Goal: Task Accomplishment & Management: Manage account settings

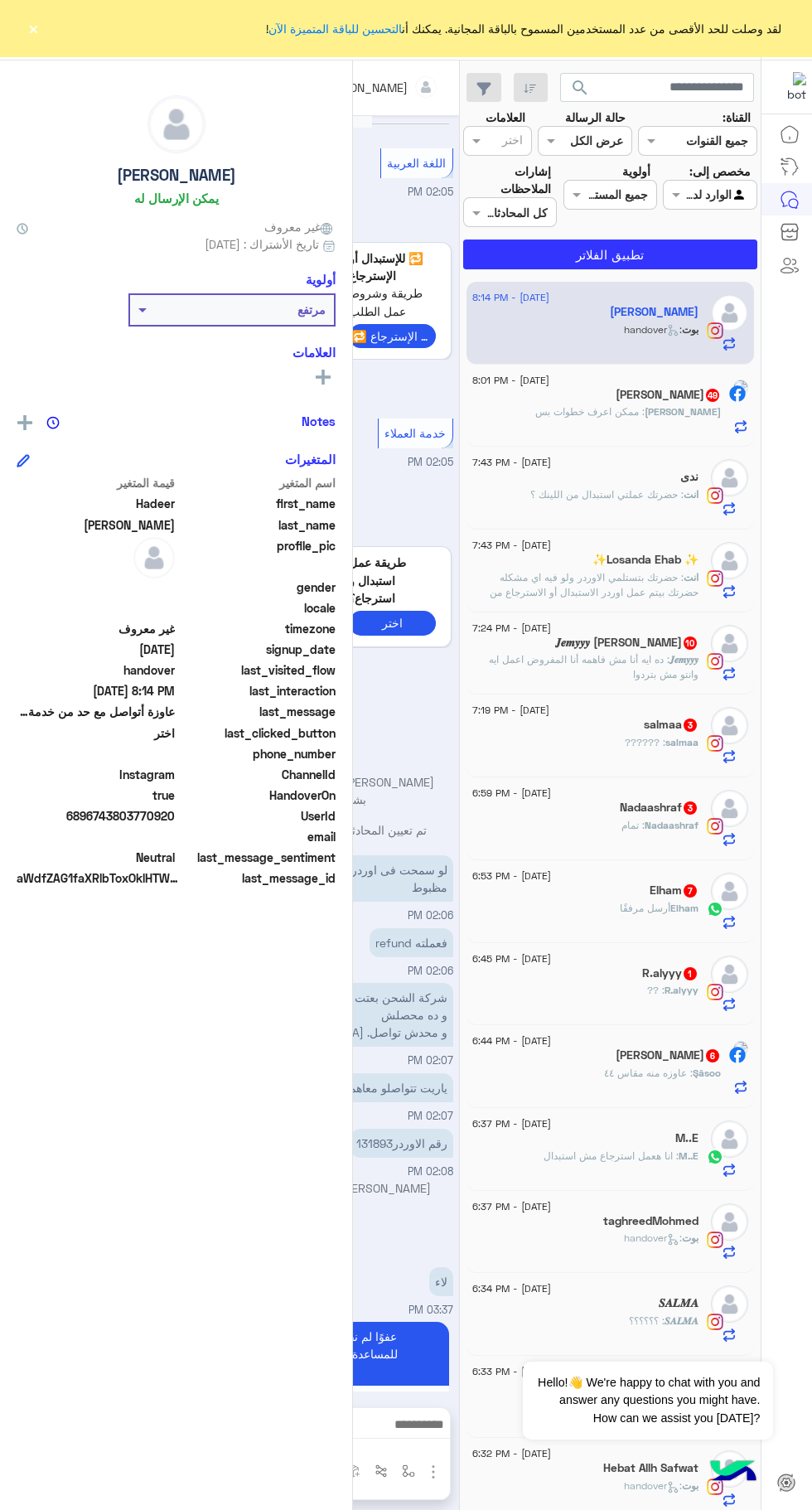
scroll to position [1077, 0]
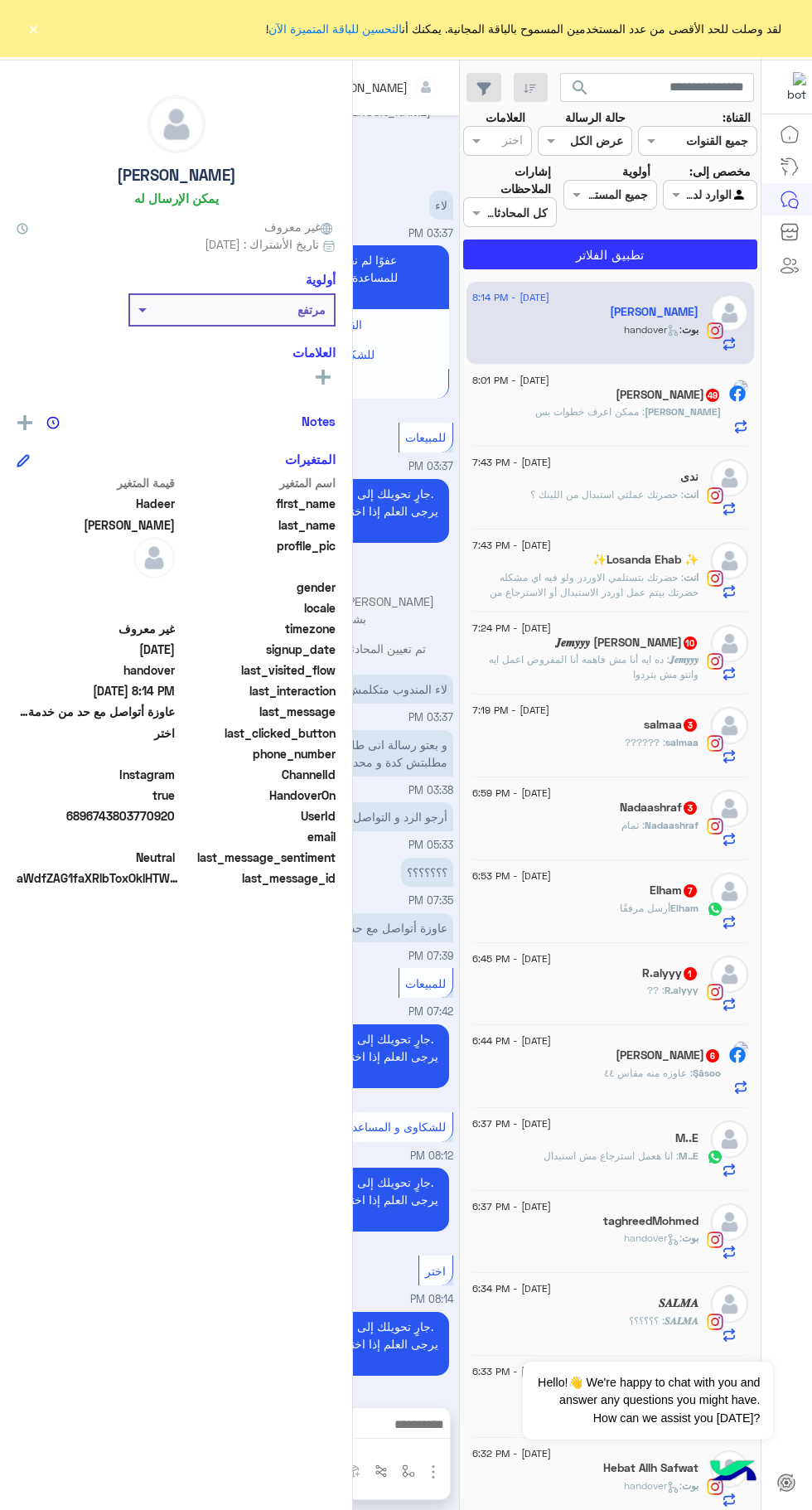
click at [42, 36] on div "لقد وصلت للحد الأقصى من عدد المستخدمين المسموح بالباقة المجانية. يمكنك أن التحس…" at bounding box center [406, 28] width 812 height 56
click at [80, 30] on div "لقد وصلت للحد الأقصى من عدد المستخدمين المسموح بالباقة المجانية. يمكنك أن التحس…" at bounding box center [406, 28] width 812 height 56
click at [42, 36] on div "لقد وصلت للحد الأقصى من عدد المستخدمين المسموح بالباقة المجانية. يمكنك أن التحس…" at bounding box center [406, 28] width 812 height 56
click at [33, 28] on button "×" at bounding box center [33, 28] width 17 height 17
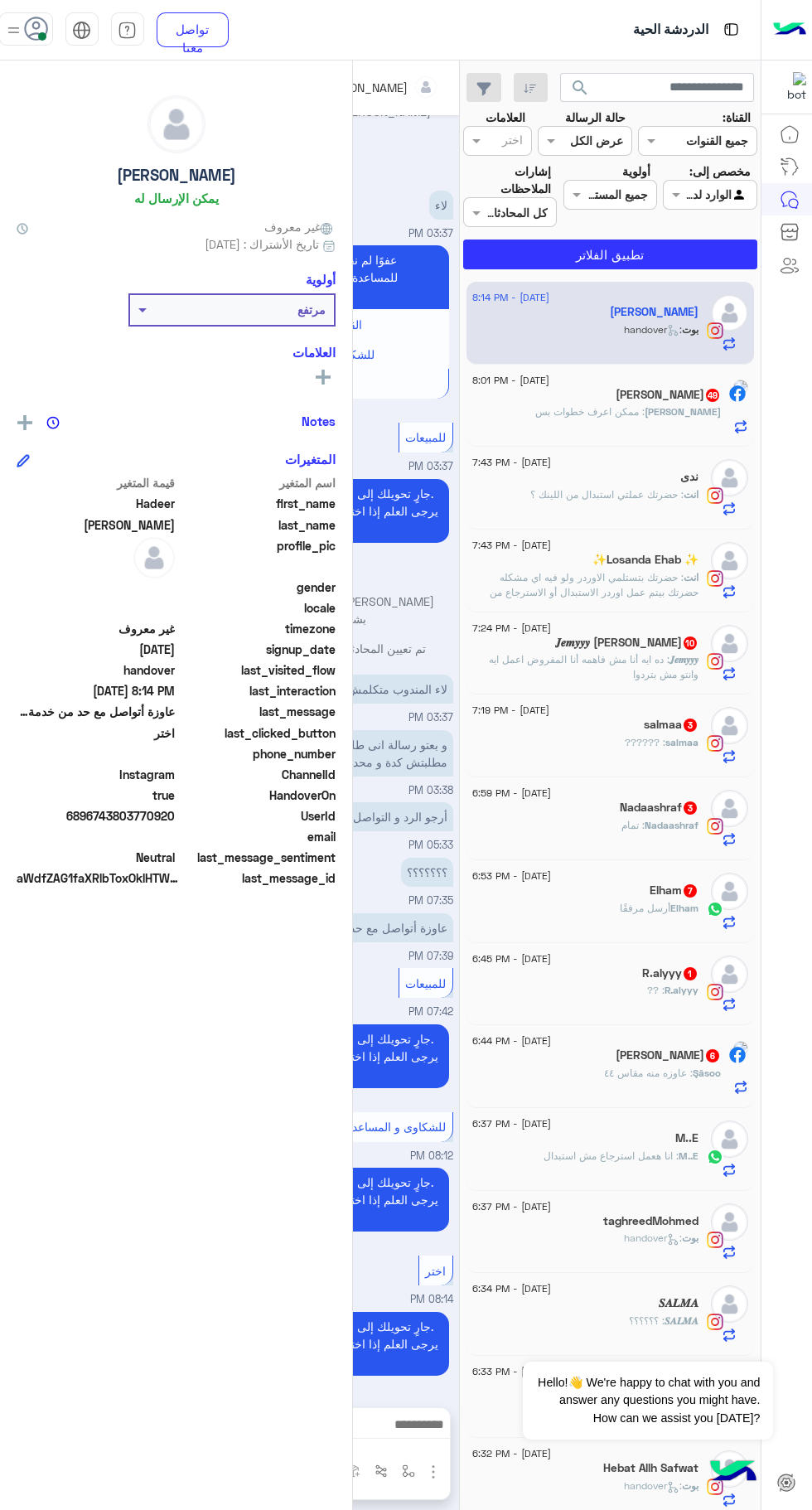
click at [42, 36] on span at bounding box center [42, 36] width 8 height 8
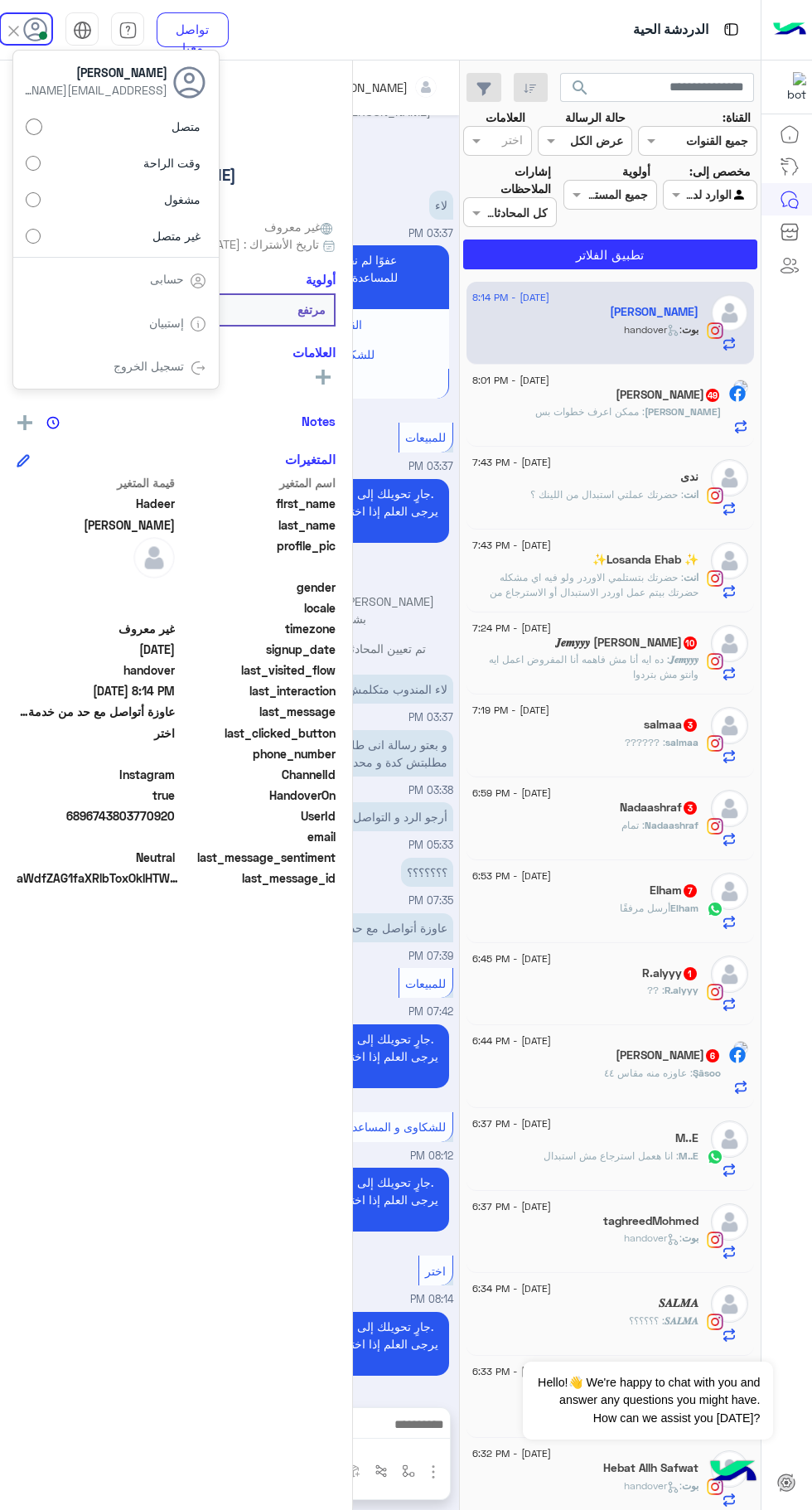
click at [30, 248] on label "غير متصل" at bounding box center [116, 235] width 181 height 30
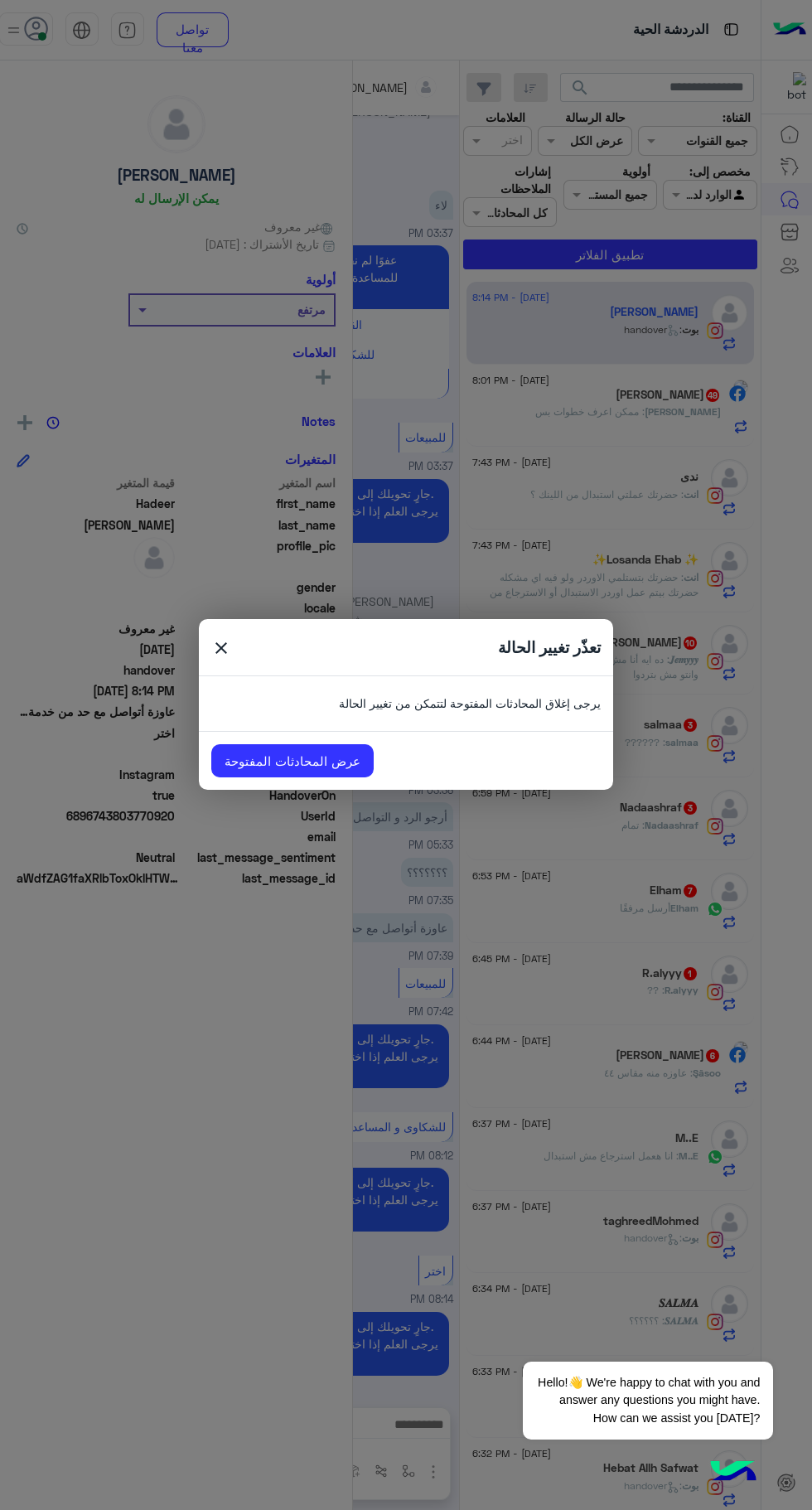
click at [343, 772] on link "عرض المحادثات المفتوحة" at bounding box center [292, 760] width 162 height 33
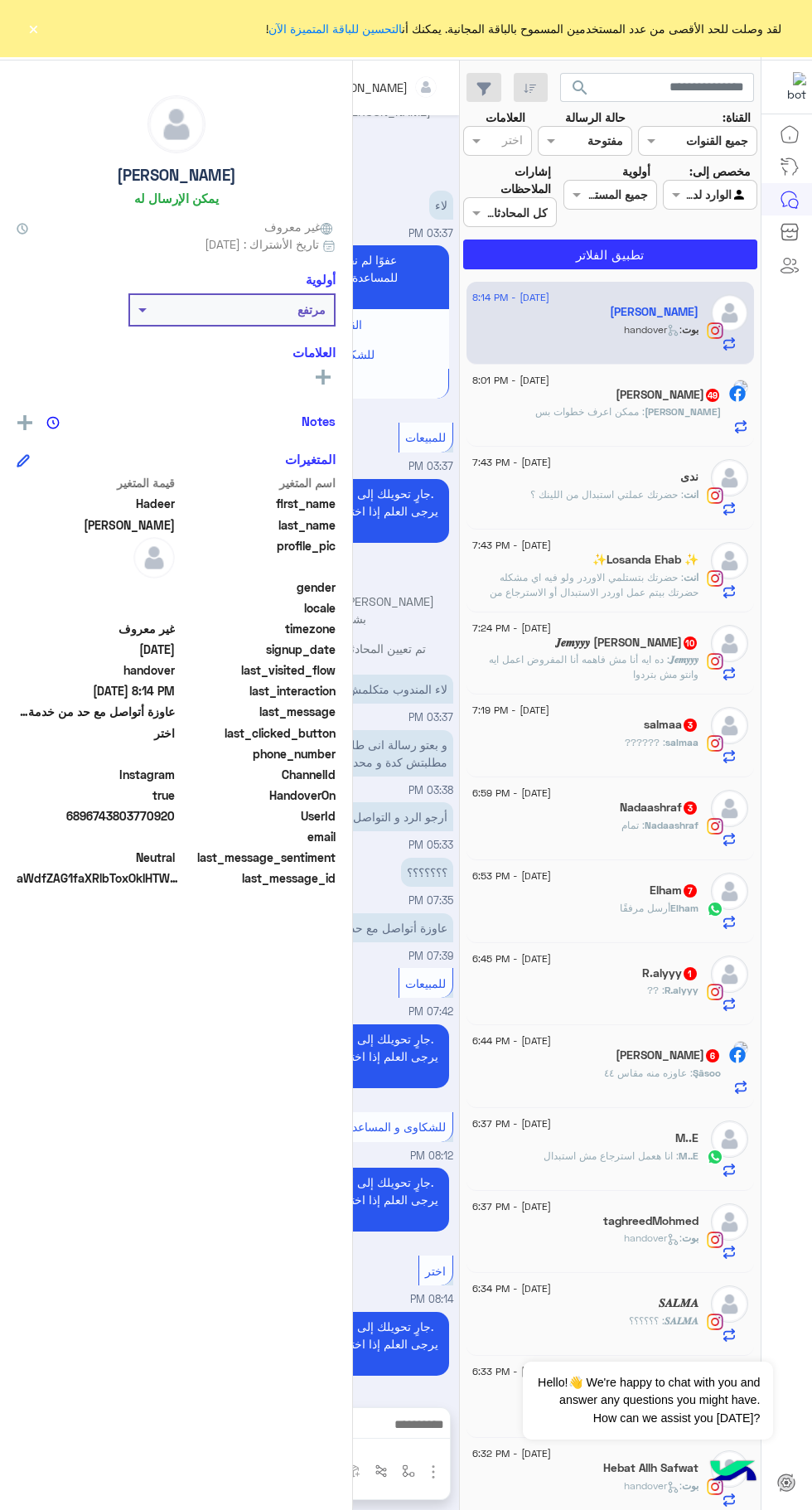
click at [81, 32] on div "لقد وصلت للحد الأقصى من عدد المستخدمين المسموح بالباقة المجانية. يمكنك أن التحس…" at bounding box center [406, 28] width 812 height 56
click at [42, 36] on div "لقد وصلت للحد الأقصى من عدد المستخدمين المسموح بالباقة المجانية. يمكنك أن التحس…" at bounding box center [406, 28] width 812 height 56
click at [58, 72] on div "Hadeer Salah يمكن الإرسال له غير معروف تاريخ الأشتراك : 03/01/2025 أولوية مرتفع…" at bounding box center [175, 783] width 352 height 1444
click at [40, 72] on div "Hadeer Salah يمكن الإرسال له غير معروف تاريخ الأشتراك : 03/01/2025 أولوية مرتفع…" at bounding box center [175, 783] width 352 height 1444
click at [60, 70] on div "Hadeer Salah يمكن الإرسال له غير معروف تاريخ الأشتراك : 03/01/2025 أولوية مرتفع…" at bounding box center [175, 783] width 352 height 1444
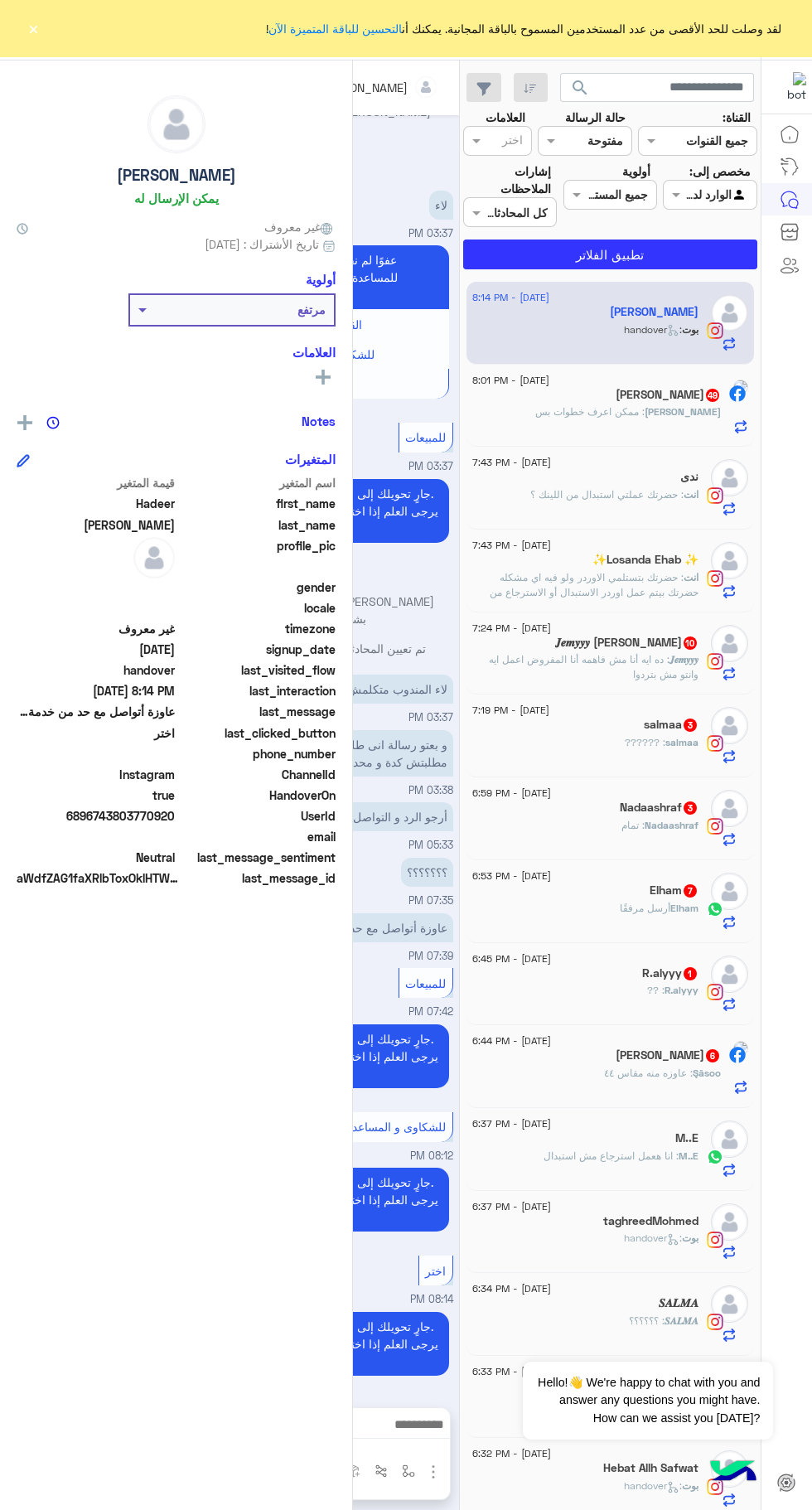
click at [42, 37] on div "لقد وصلت للحد الأقصى من عدد المستخدمين المسموح بالباقة المجانية. يمكنك أن التحس…" at bounding box center [406, 28] width 812 height 56
click at [42, 36] on div "لقد وصلت للحد الأقصى من عدد المستخدمين المسموح بالباقة المجانية. يمكنك أن التحس…" at bounding box center [406, 28] width 812 height 56
click at [81, 32] on div "لقد وصلت للحد الأقصى من عدد المستخدمين المسموح بالباقة المجانية. يمكنك أن التحس…" at bounding box center [406, 28] width 812 height 56
click at [47, 71] on div "Hadeer Salah يمكن الإرسال له غير معروف تاريخ الأشتراك : 03/01/2025 أولوية مرتفع…" at bounding box center [175, 783] width 352 height 1444
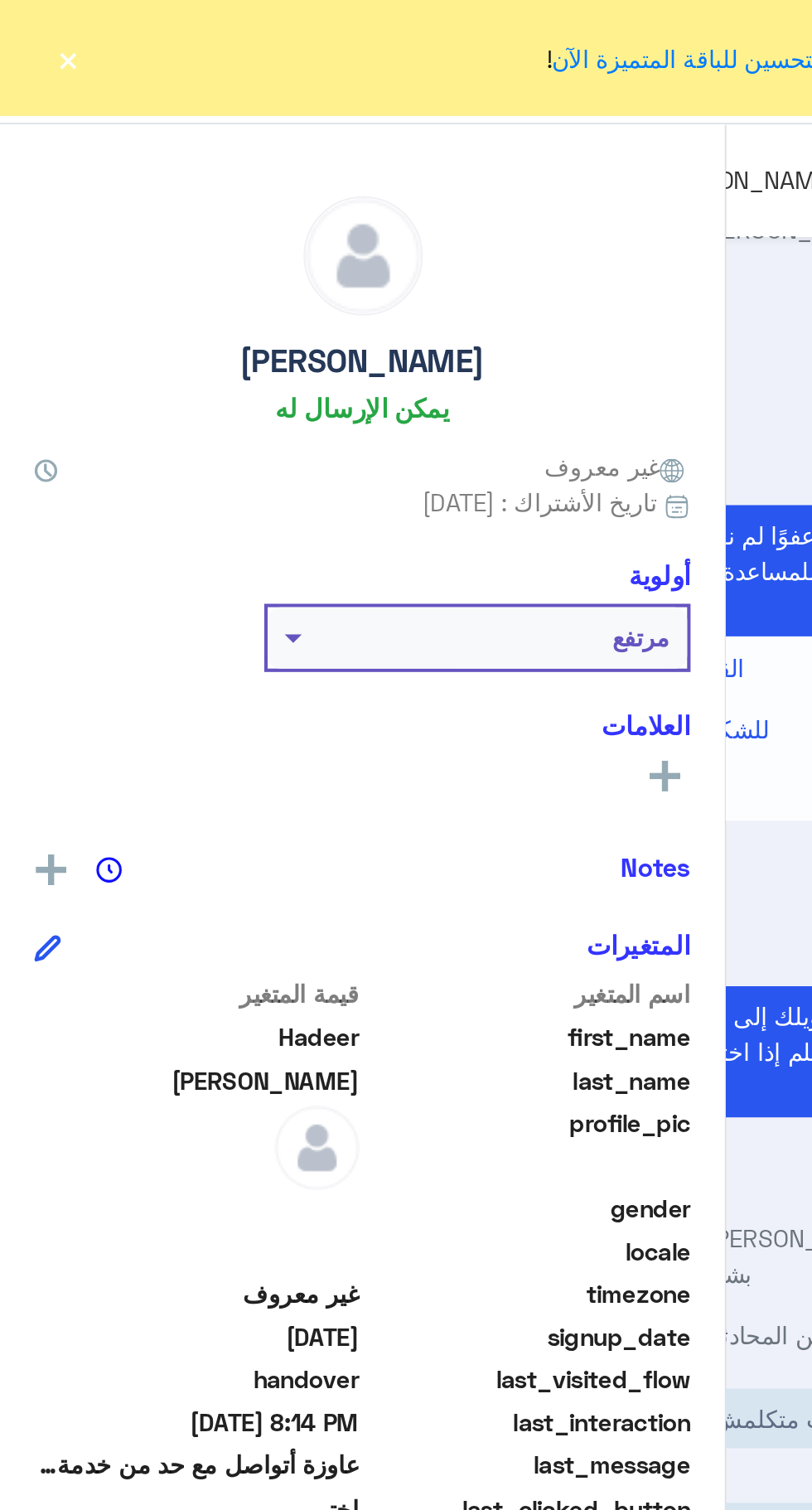
click at [35, 29] on button "×" at bounding box center [33, 28] width 17 height 17
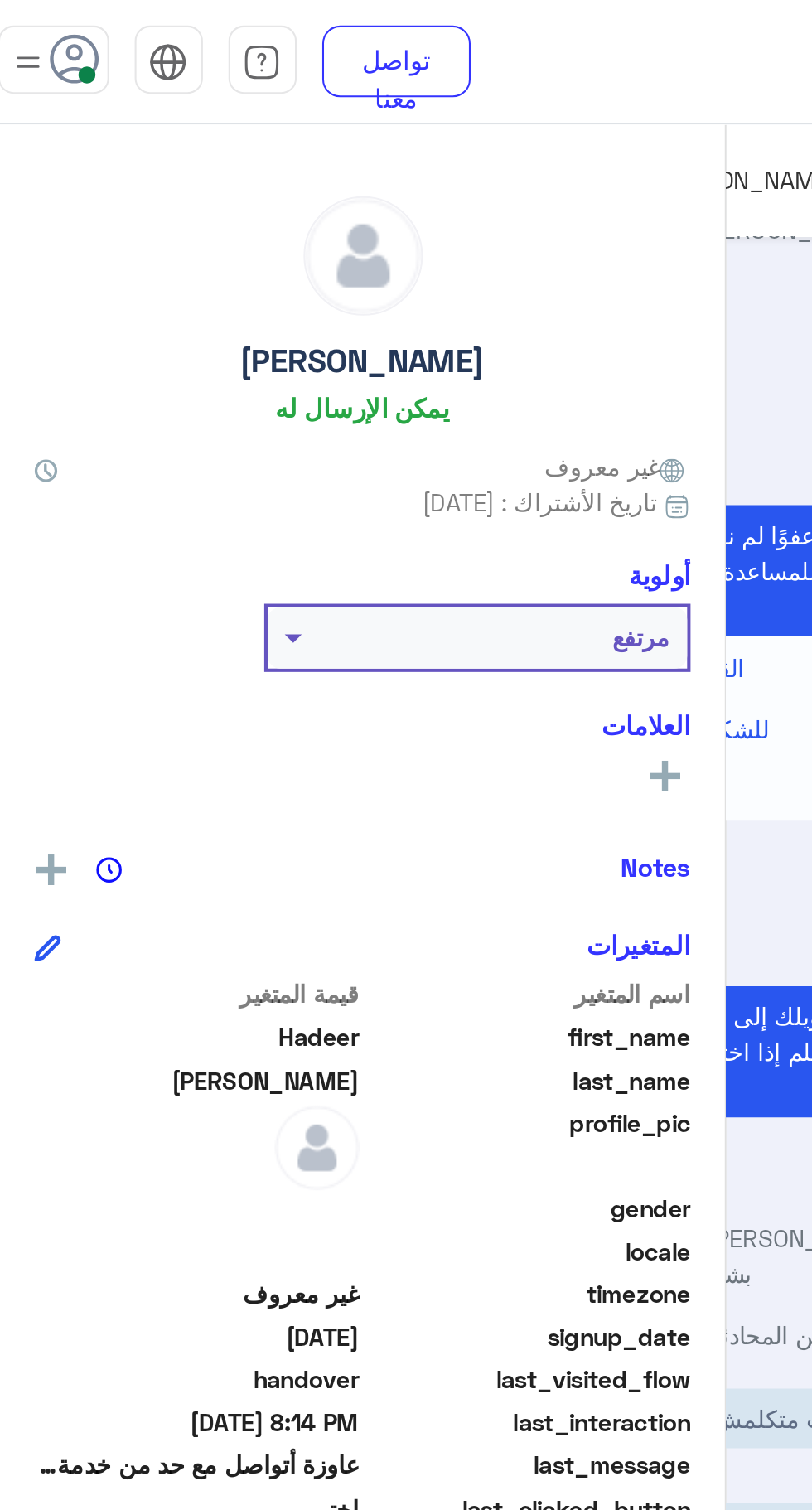
click at [42, 36] on span at bounding box center [42, 36] width 8 height 8
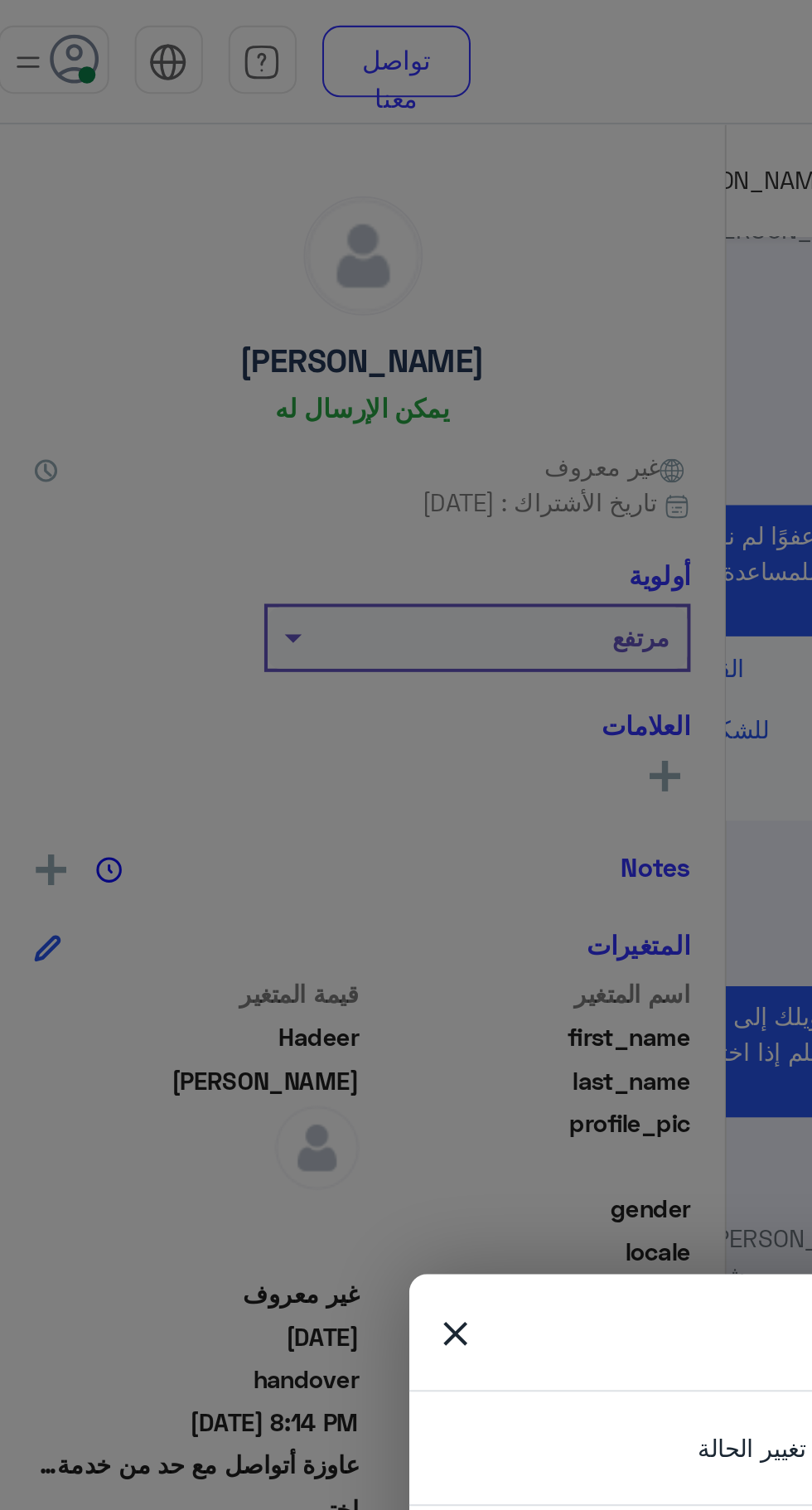
click at [222, 653] on span "close" at bounding box center [221, 650] width 20 height 25
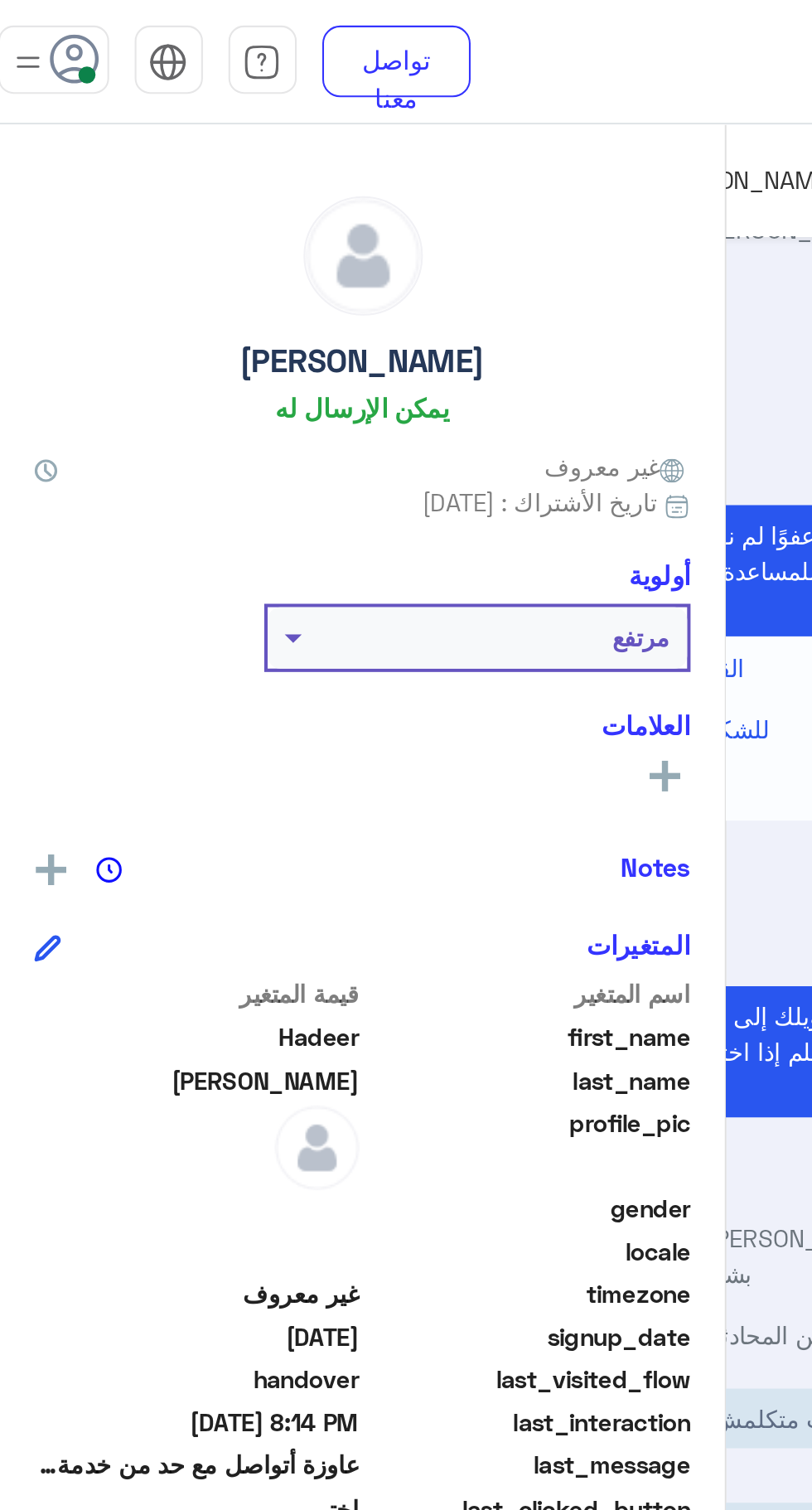
click at [42, 36] on span at bounding box center [42, 36] width 8 height 8
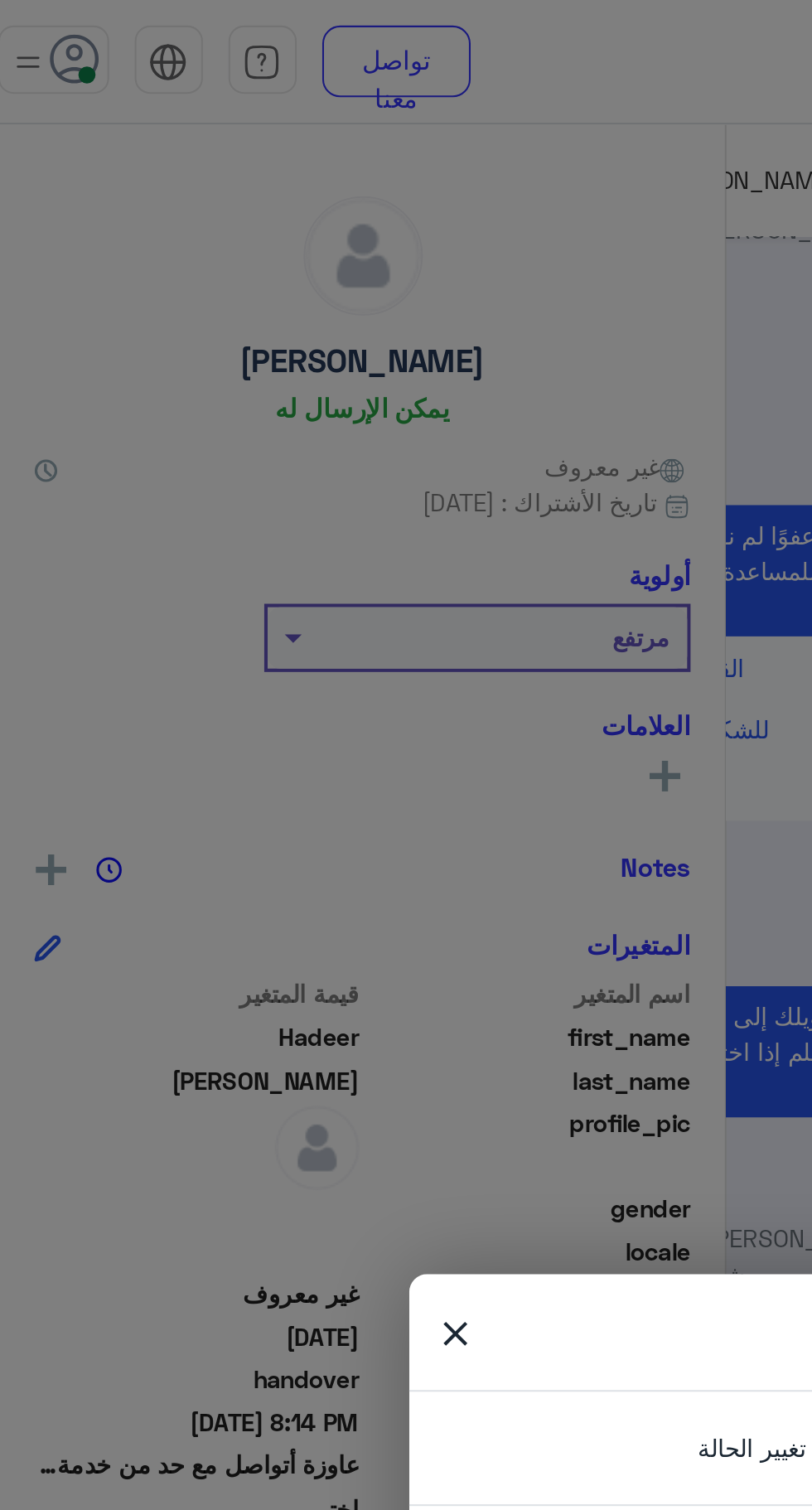
click at [222, 655] on span "close" at bounding box center [221, 650] width 20 height 25
